Goal: Find specific page/section: Find specific page/section

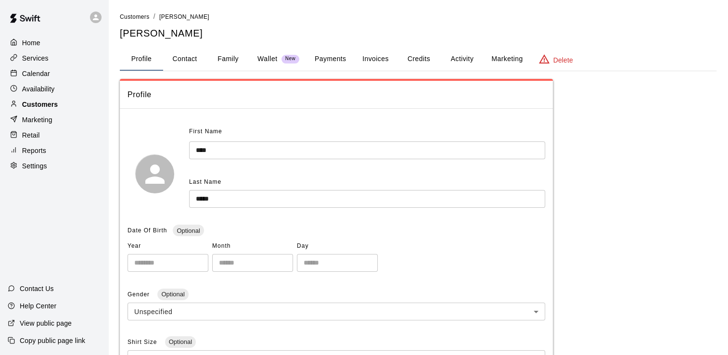
click at [39, 106] on p "Customers" at bounding box center [40, 105] width 36 height 10
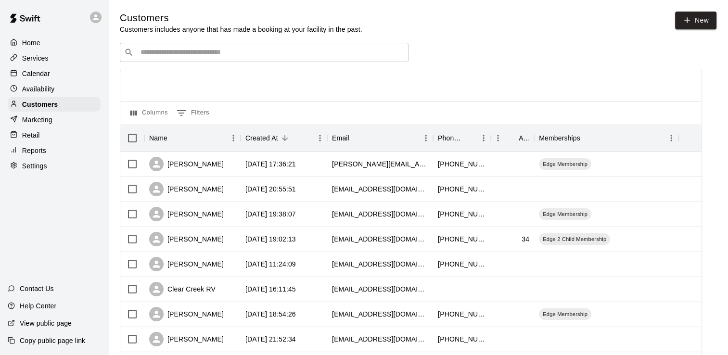
click at [151, 57] on input "Search customers by name or email" at bounding box center [271, 53] width 267 height 10
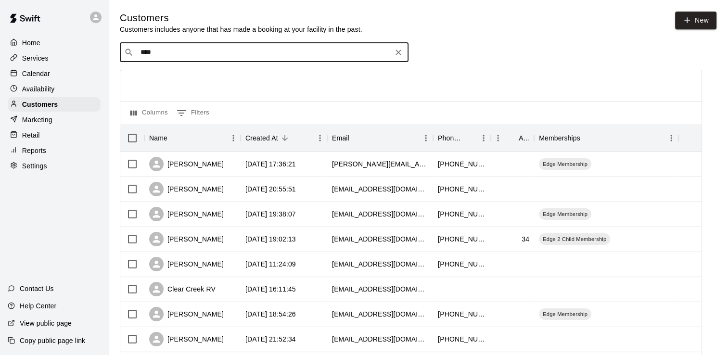
type input "*****"
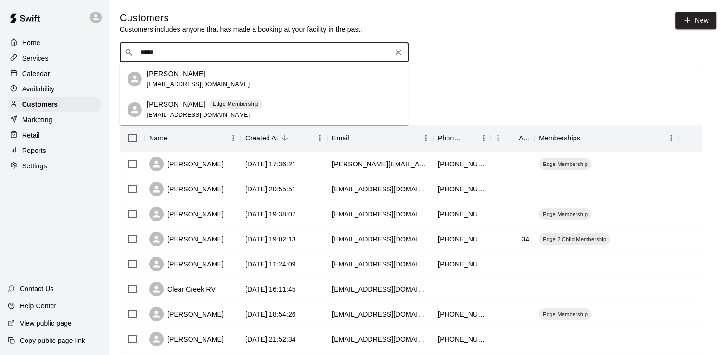
click at [174, 109] on p "[PERSON_NAME]" at bounding box center [176, 105] width 59 height 10
